Goal: Transaction & Acquisition: Subscribe to service/newsletter

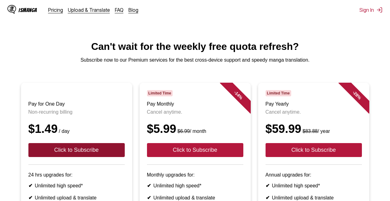
click at [91, 157] on button "Click to Subscribe" at bounding box center [76, 150] width 96 height 14
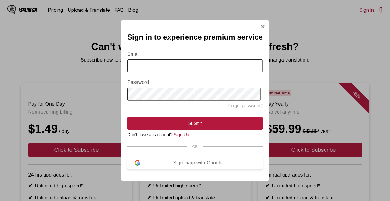
click at [153, 68] on input "Email" at bounding box center [195, 65] width 136 height 13
click at [174, 165] on div "Sign in/up with Google" at bounding box center [197, 163] width 115 height 6
click at [177, 165] on div "Sign in/up with Google" at bounding box center [197, 163] width 115 height 6
click at [181, 169] on button "Sign in/up with Google" at bounding box center [195, 162] width 136 height 13
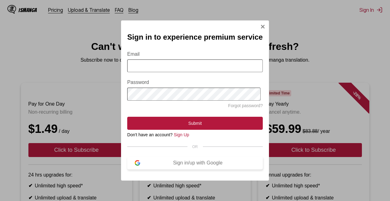
click at [184, 169] on button "Sign in/up with Google" at bounding box center [195, 162] width 136 height 13
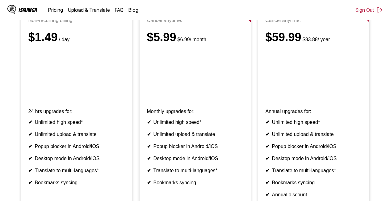
scroll to position [76, 0]
